Goal: Information Seeking & Learning: Learn about a topic

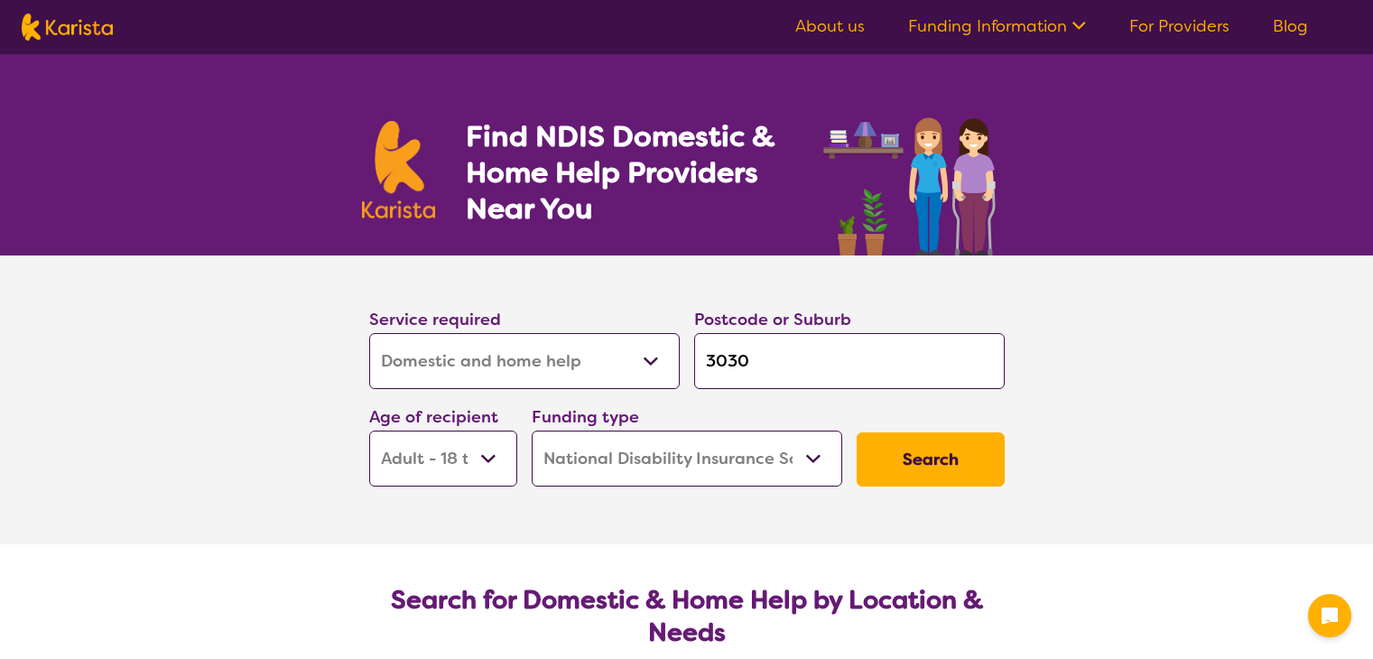
select select "Domestic and home help"
select select "AD"
select select "NDIS"
select select "Domestic and home help"
select select "AD"
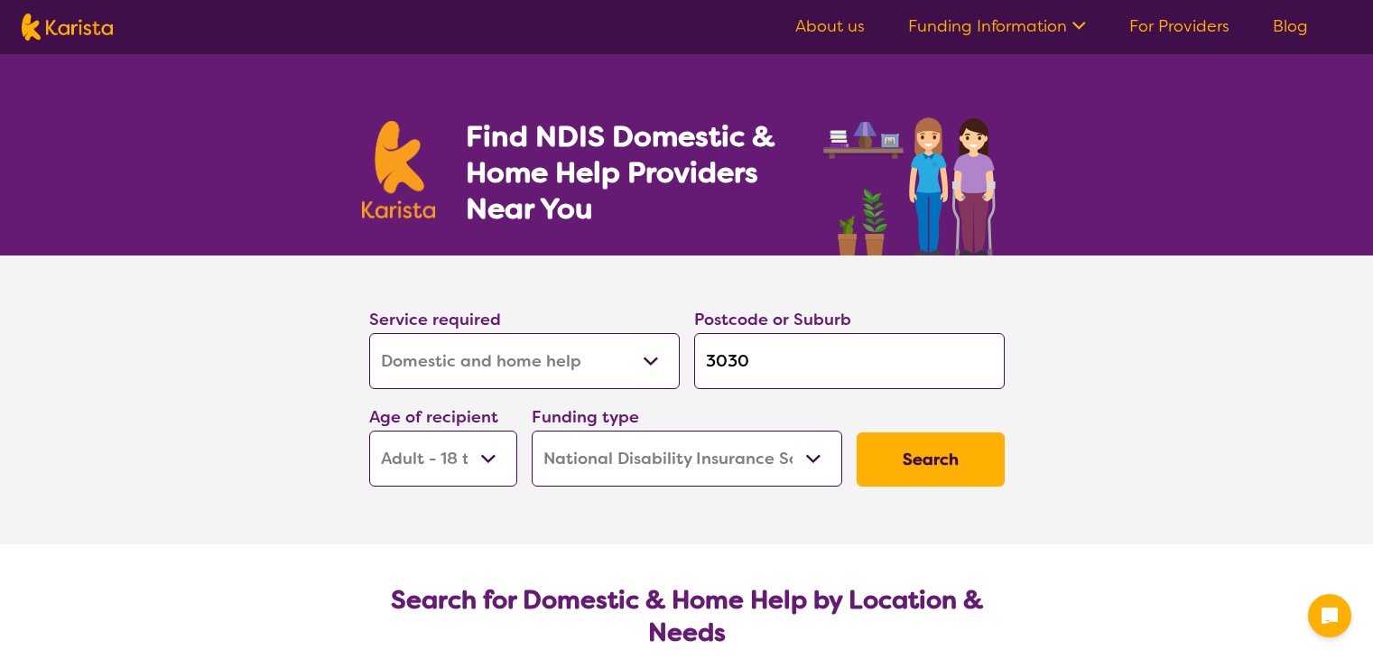
select select "NDIS"
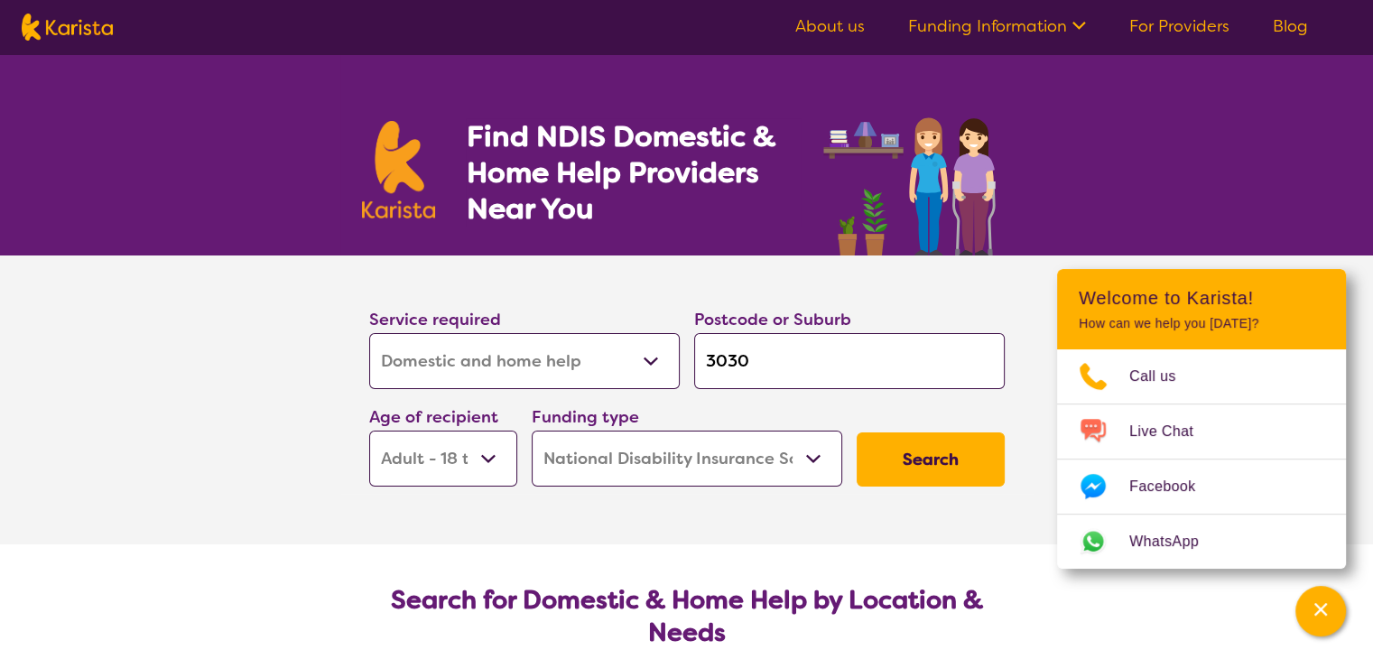
select select "Behaviour support"
click at [369, 333] on select "Allied Health Assistant Assessment ([MEDICAL_DATA] or [MEDICAL_DATA]) Behaviour…" at bounding box center [524, 361] width 310 height 56
select select "Behaviour support"
click at [850, 373] on input "3030" at bounding box center [849, 361] width 310 height 56
type input "303"
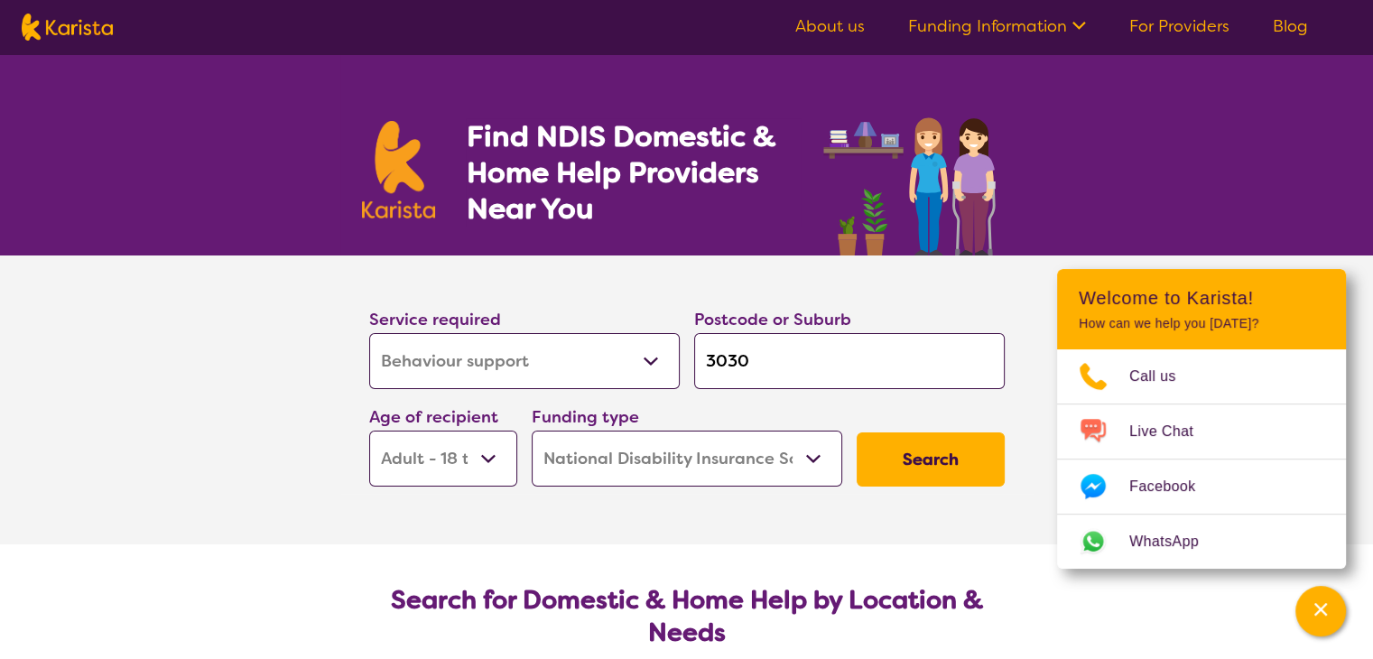
type input "303"
type input "30"
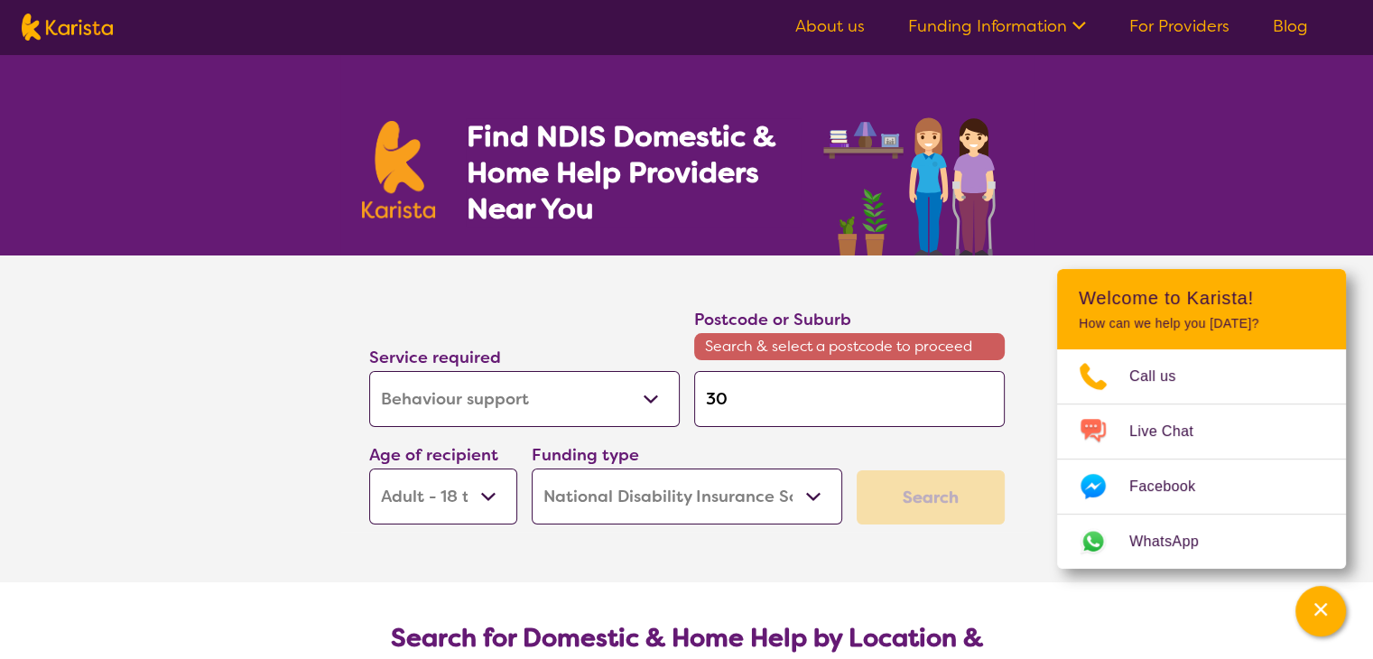
type input "3"
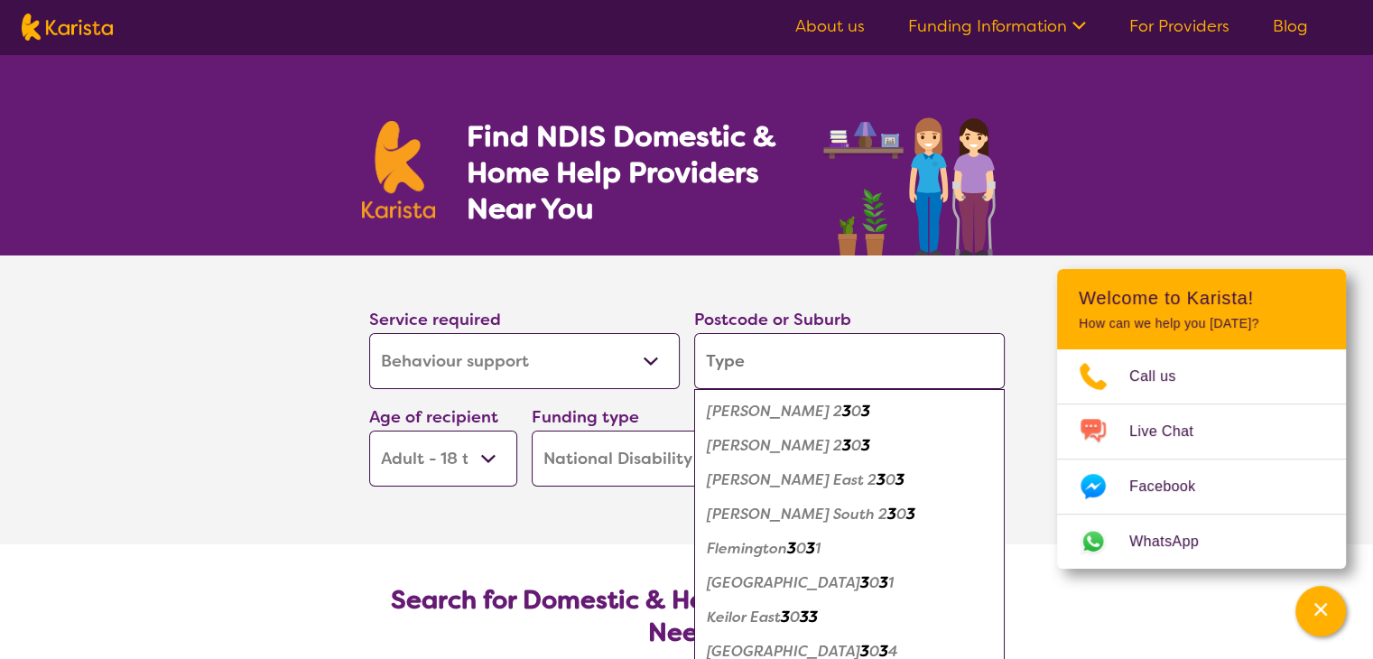
type input "e"
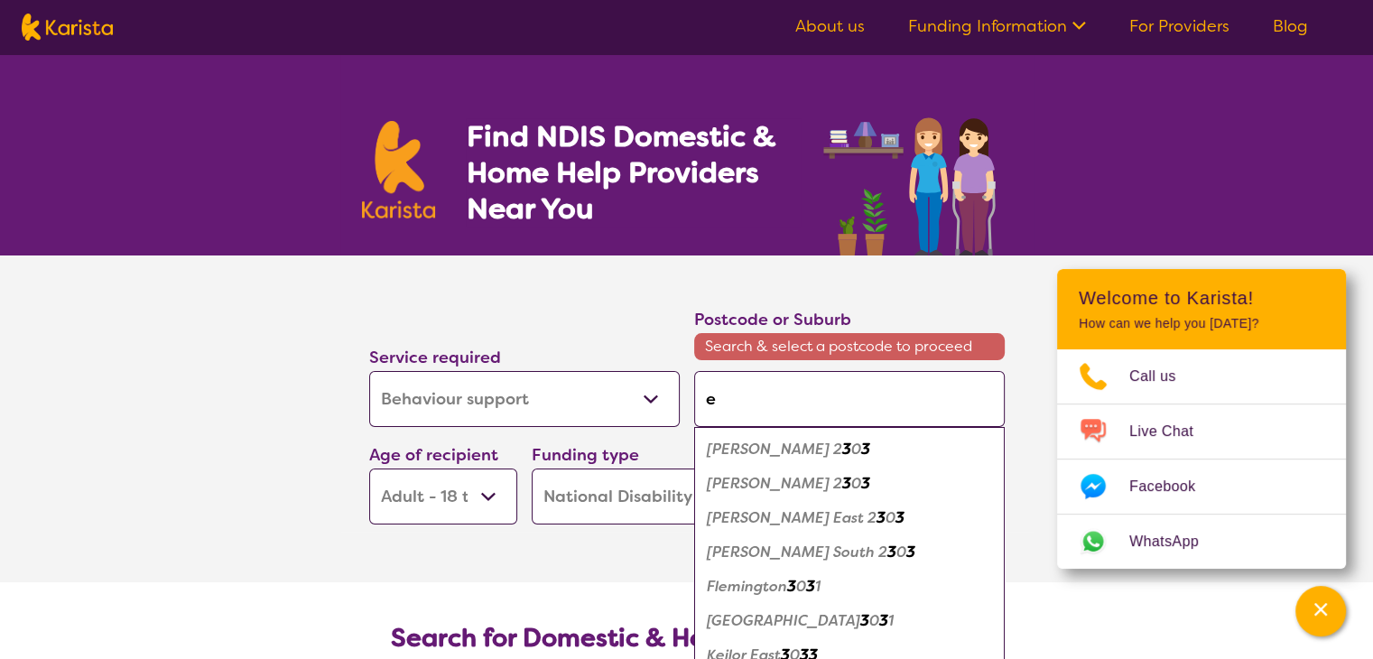
type input "el"
type input "elt"
type input "elth"
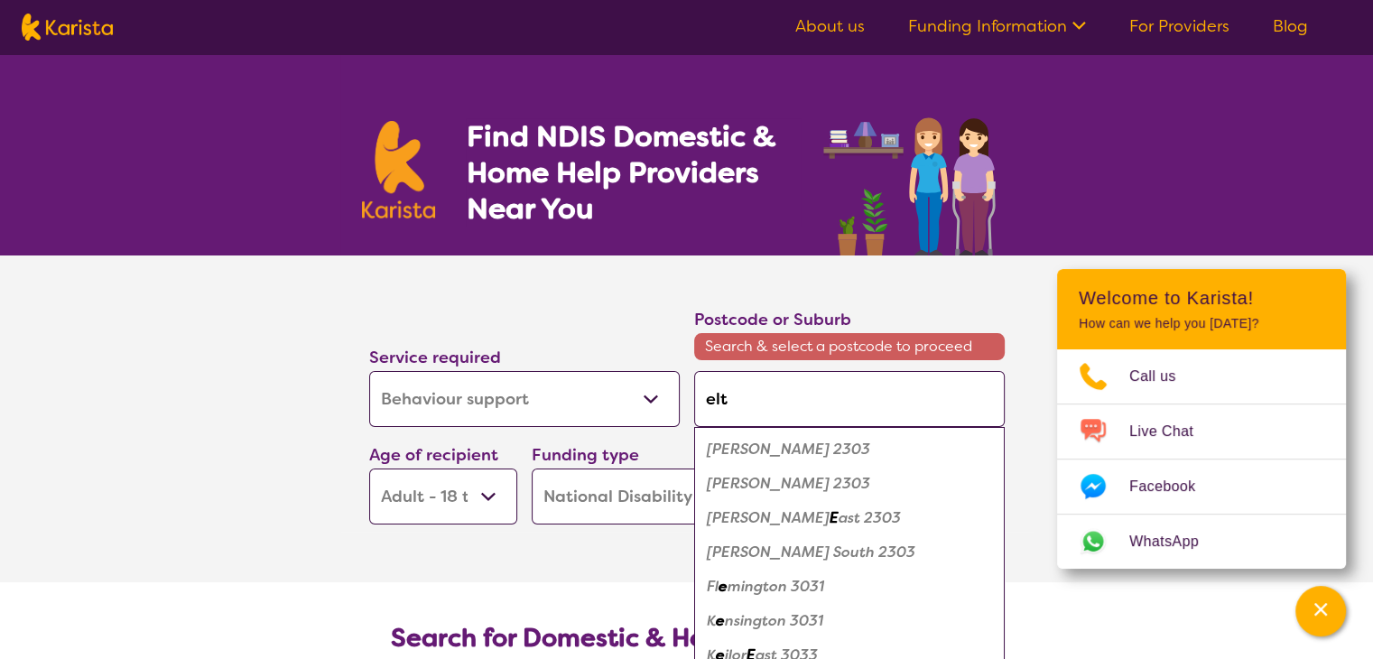
type input "elth"
type input "[PERSON_NAME]"
type input "eltham"
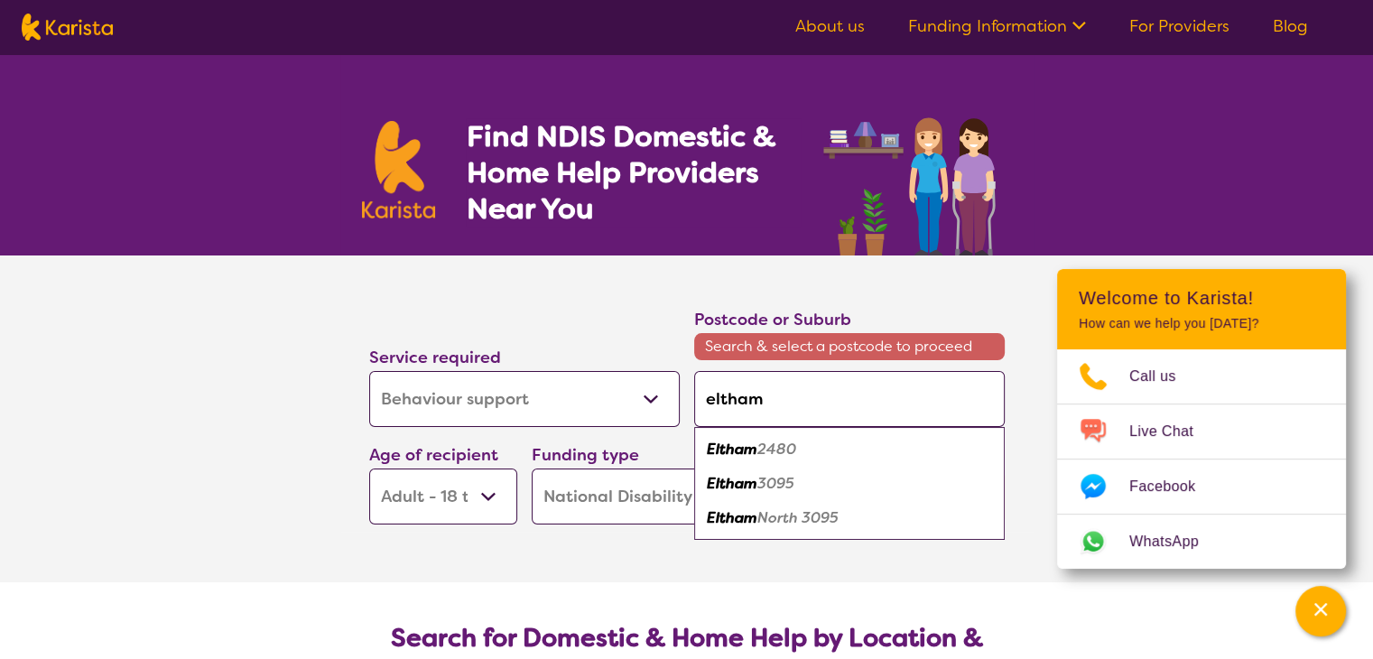
click at [786, 449] on em "2480" at bounding box center [776, 449] width 39 height 19
type input "2480"
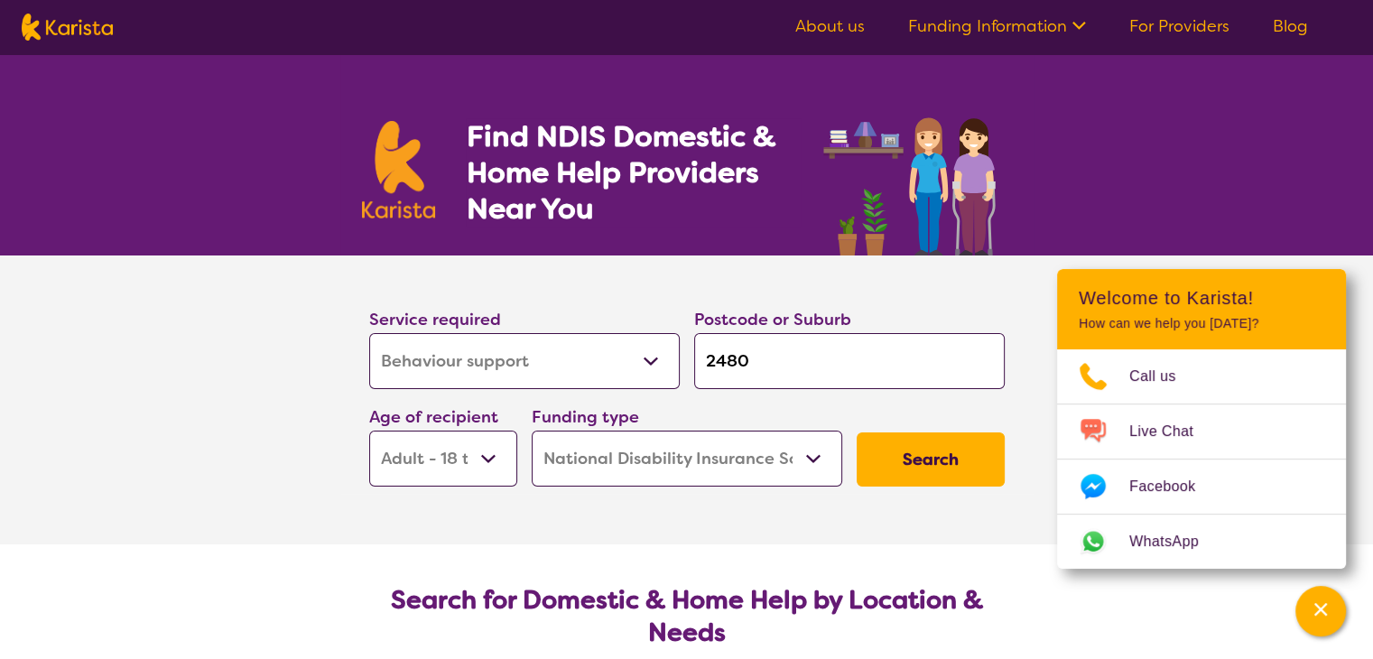
click at [960, 456] on button "Search" at bounding box center [931, 459] width 148 height 54
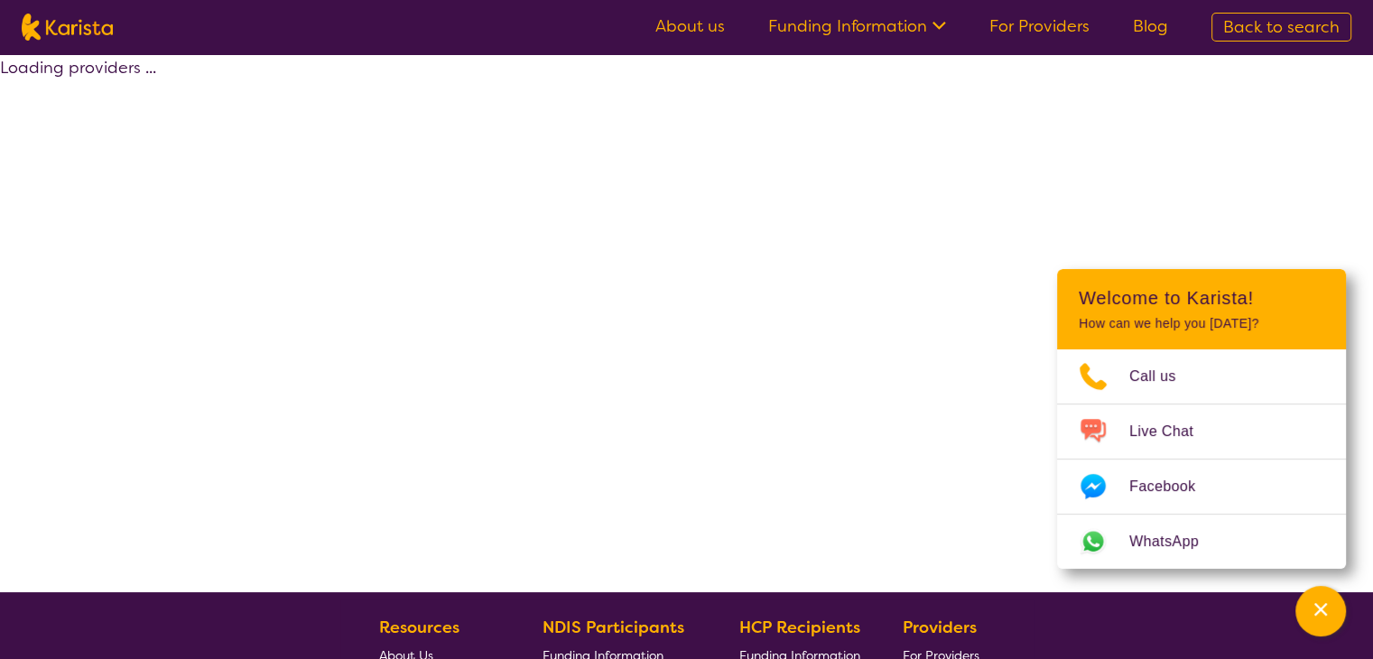
select select "by_score"
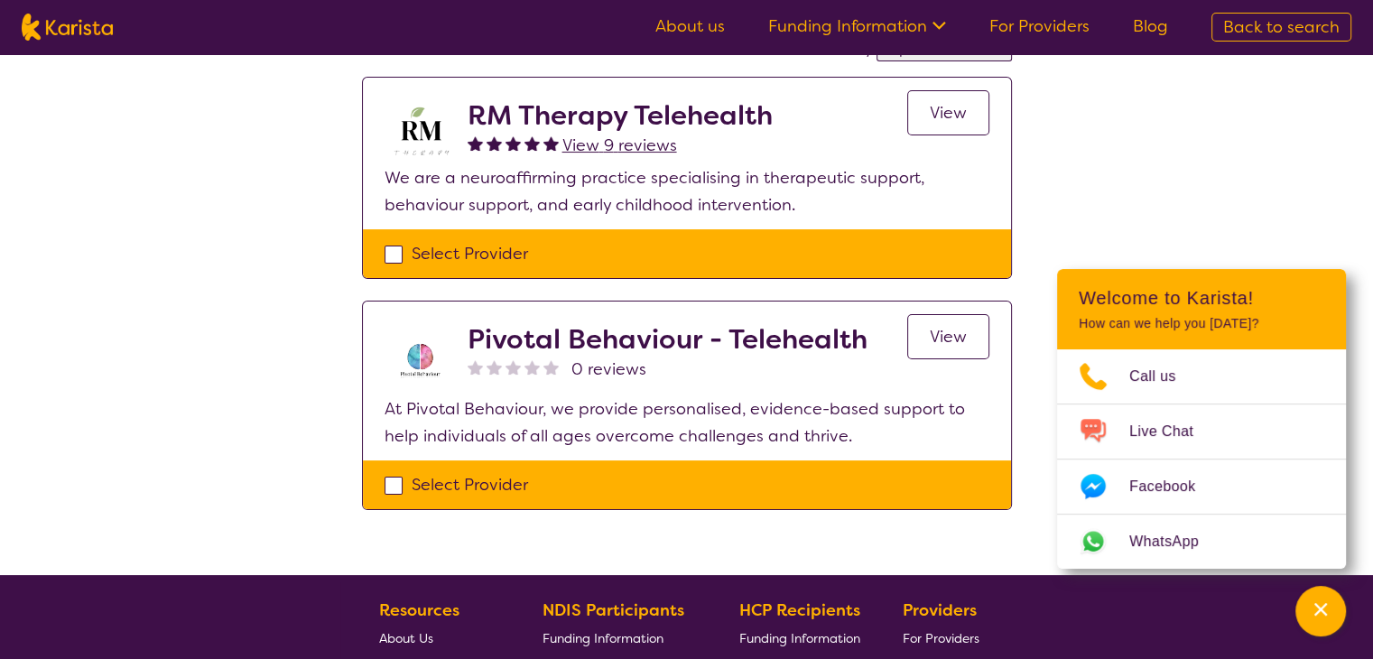
scroll to position [90, 0]
